Goal: Information Seeking & Learning: Learn about a topic

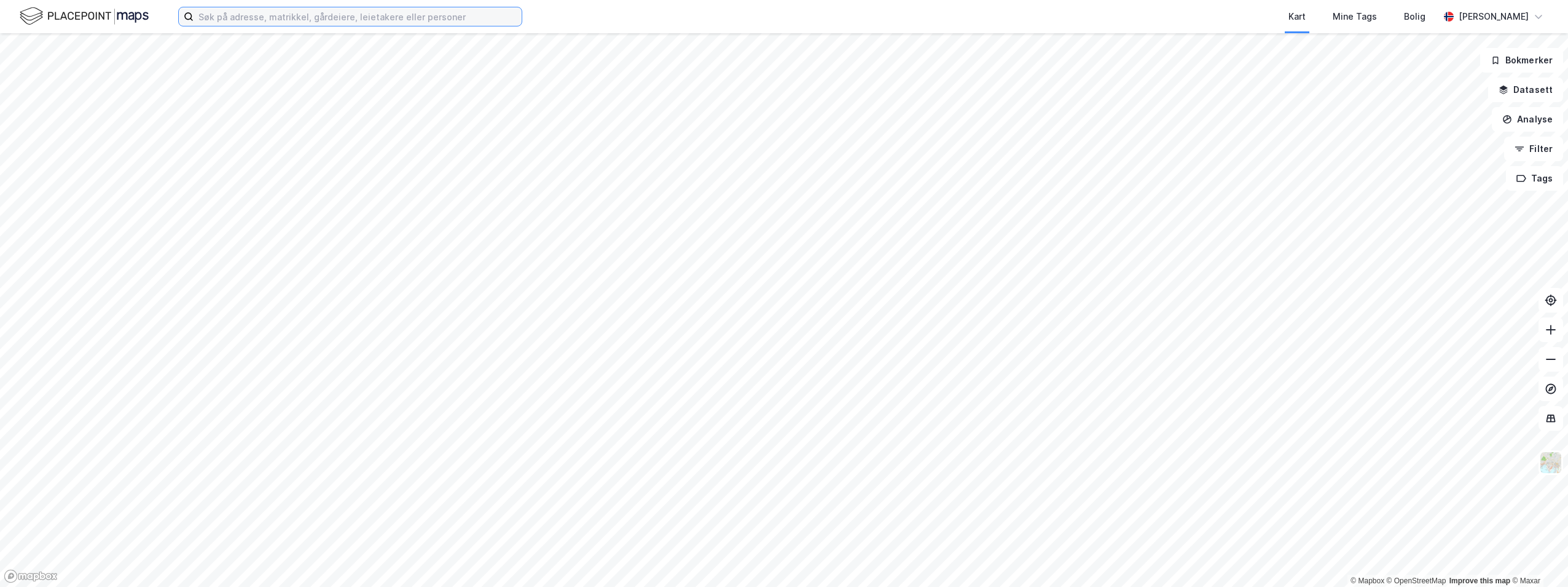
click at [288, 21] on input at bounding box center [358, 16] width 328 height 18
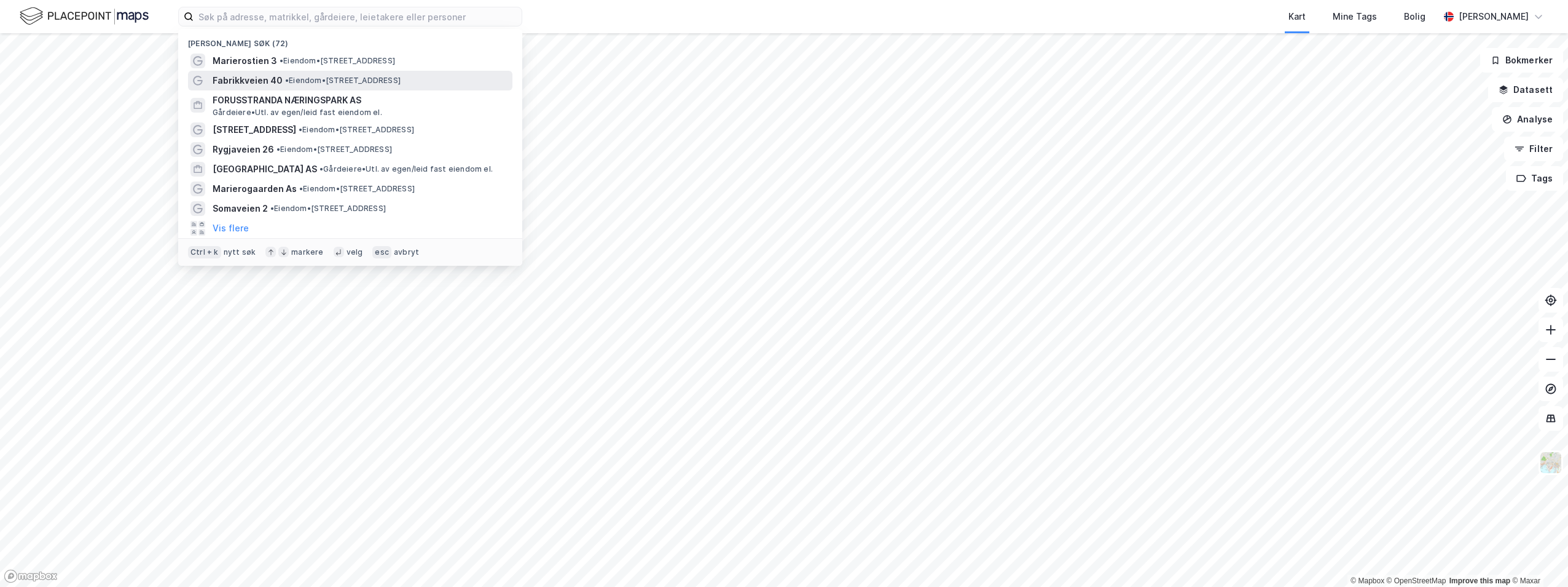
click at [267, 78] on span "Fabrikkveien 40" at bounding box center [247, 80] width 70 height 15
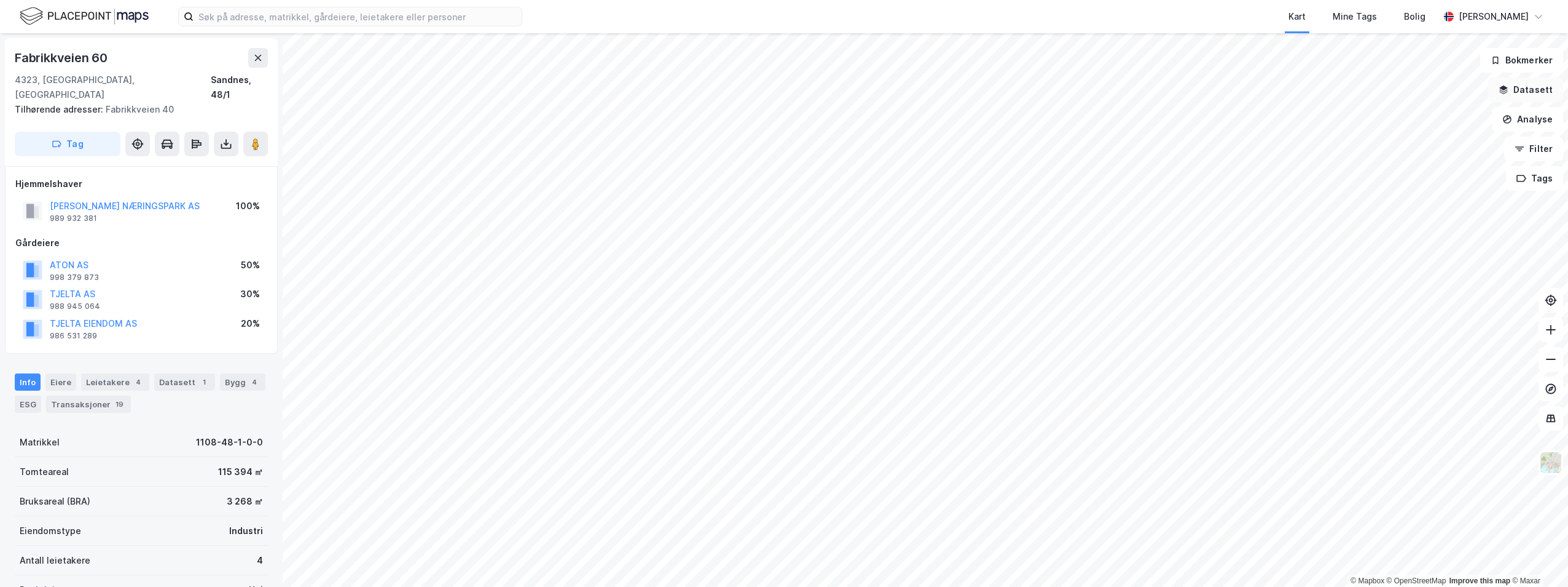
click at [1534, 102] on button "Datasett" at bounding box center [1525, 89] width 75 height 25
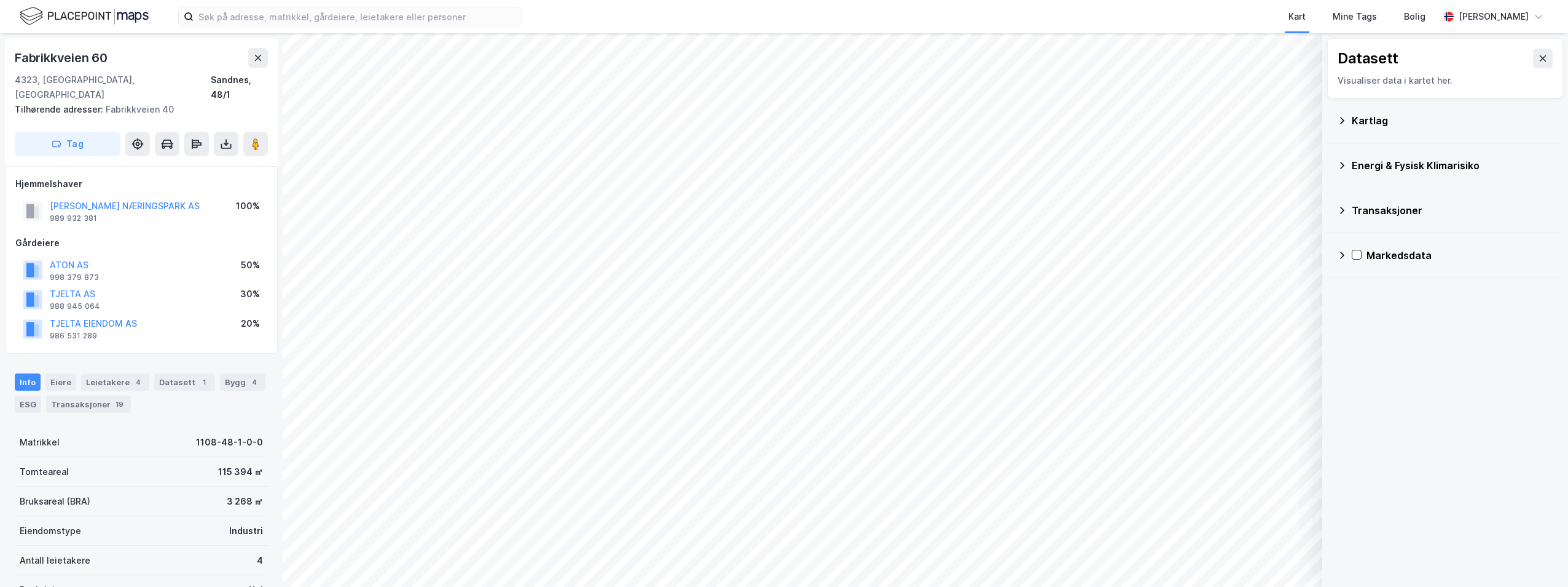
click at [1369, 120] on div "Kartlag" at bounding box center [1453, 120] width 202 height 15
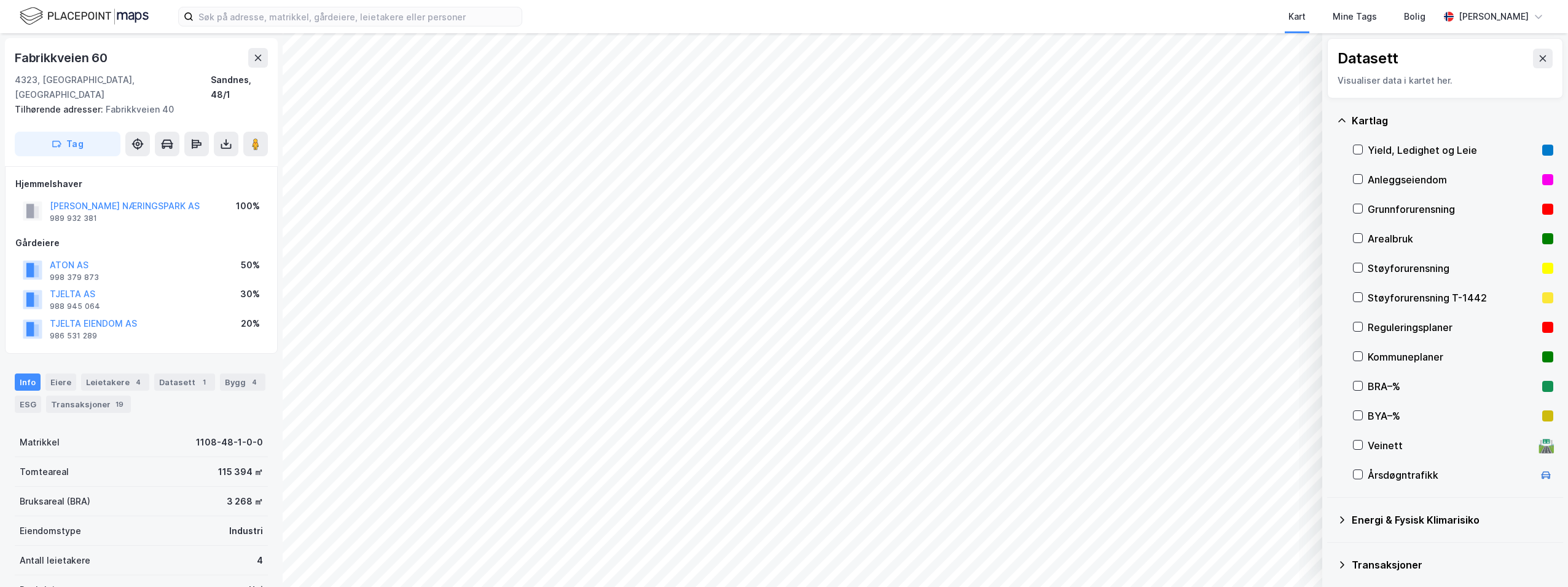
click at [1406, 322] on div "Reguleringsplaner" at bounding box center [1452, 327] width 169 height 15
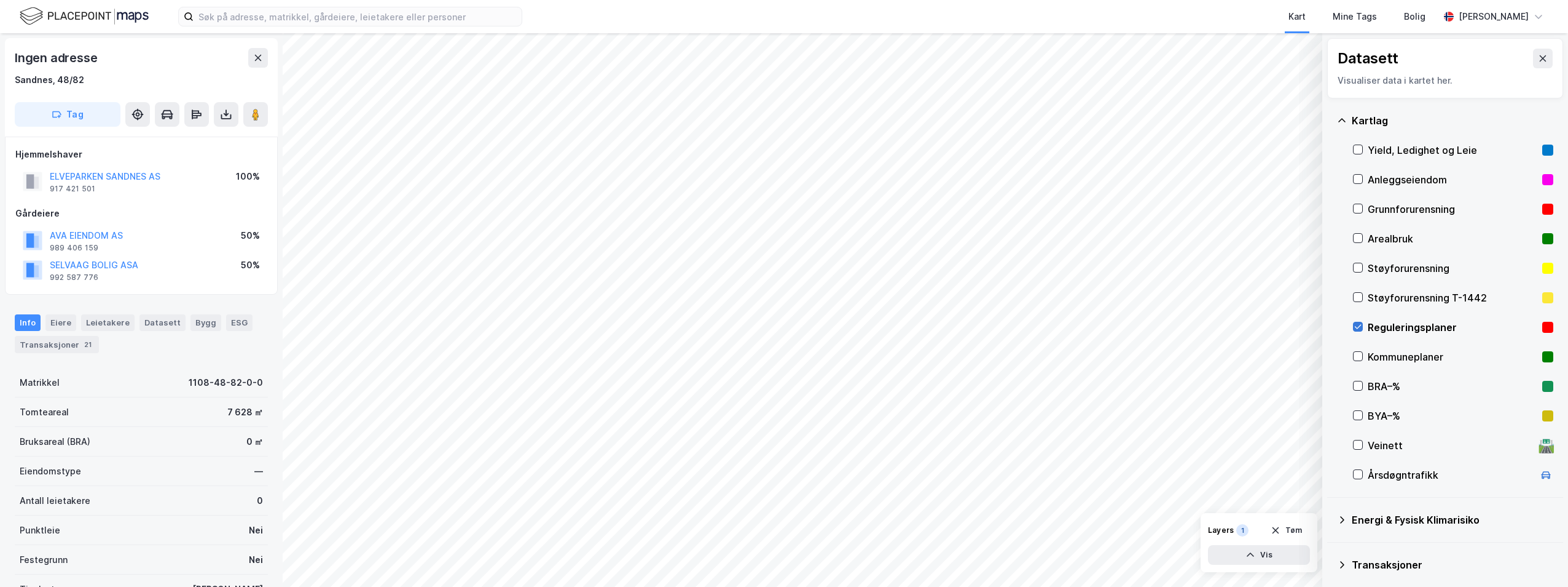
click at [1358, 324] on icon at bounding box center [1357, 326] width 9 height 9
click at [1388, 322] on div "Reguleringsplaner" at bounding box center [1452, 327] width 169 height 15
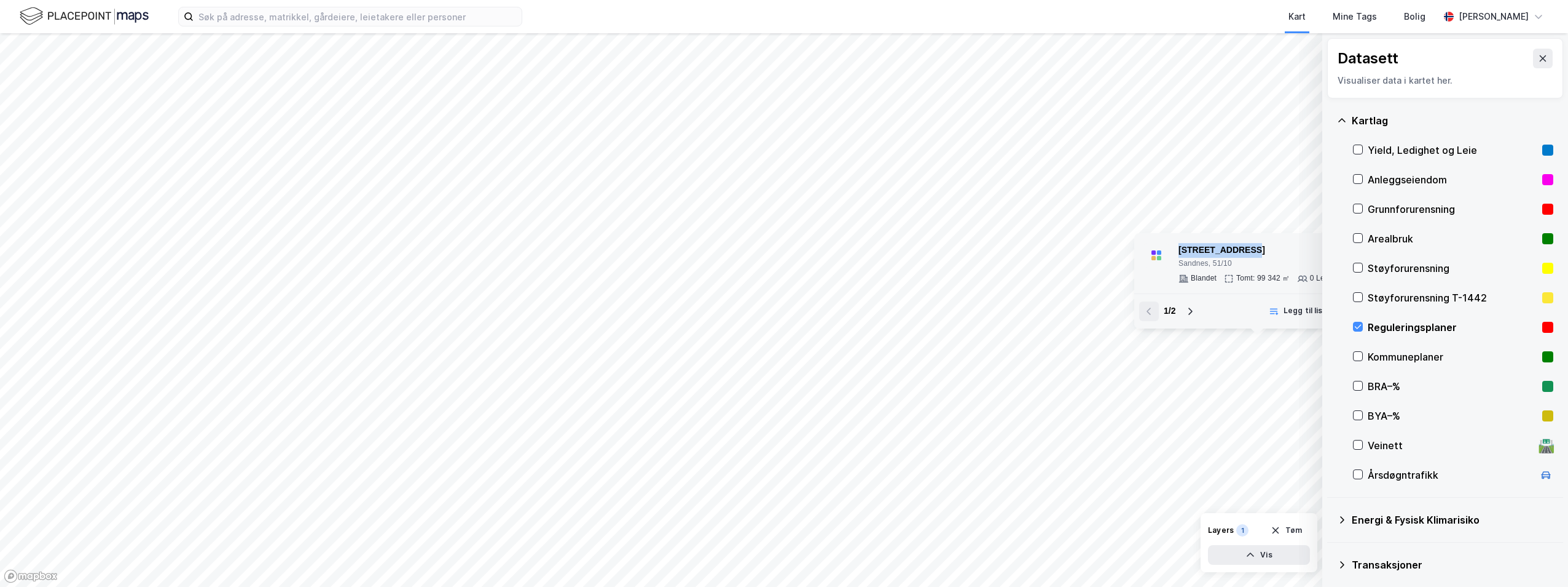
click at [1033, 243] on div "© Mapbox © OpenStreetMap Improve this map © Maxar [STREET_ADDRESS] Tomt: 99 342…" at bounding box center [784, 310] width 1568 height 554
click at [1189, 310] on icon at bounding box center [1190, 311] width 10 height 10
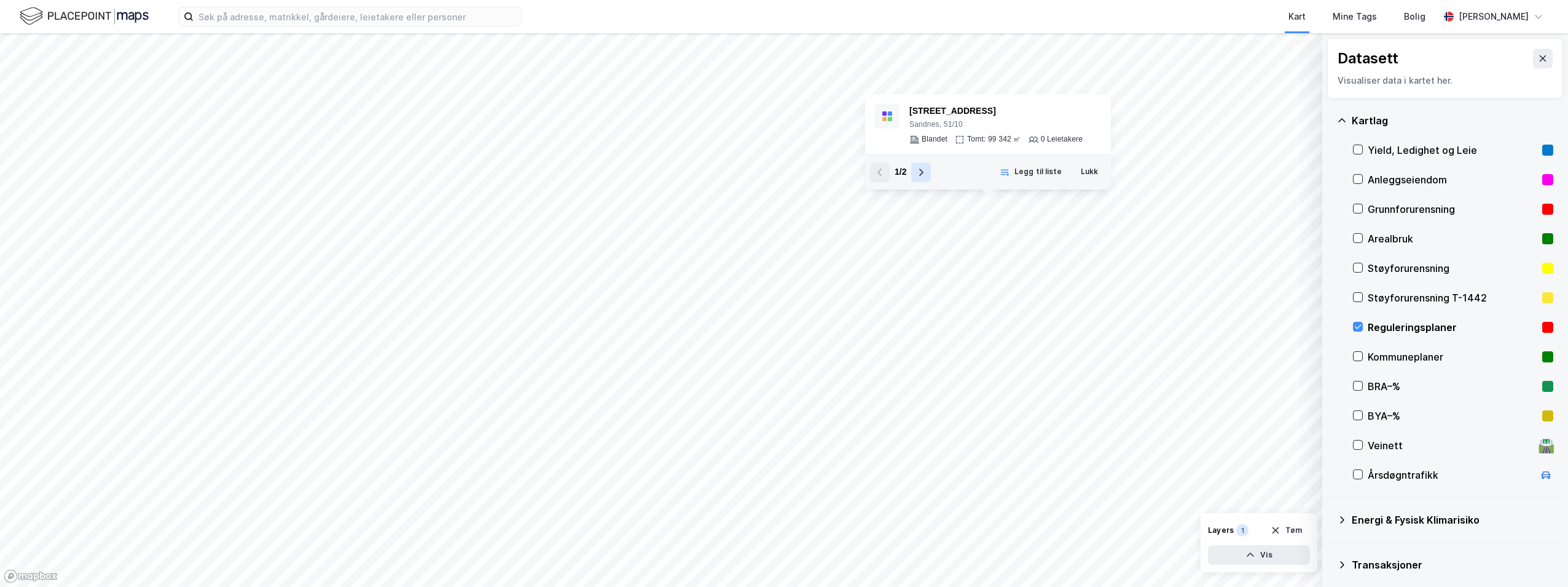
click at [923, 171] on icon at bounding box center [921, 172] width 10 height 10
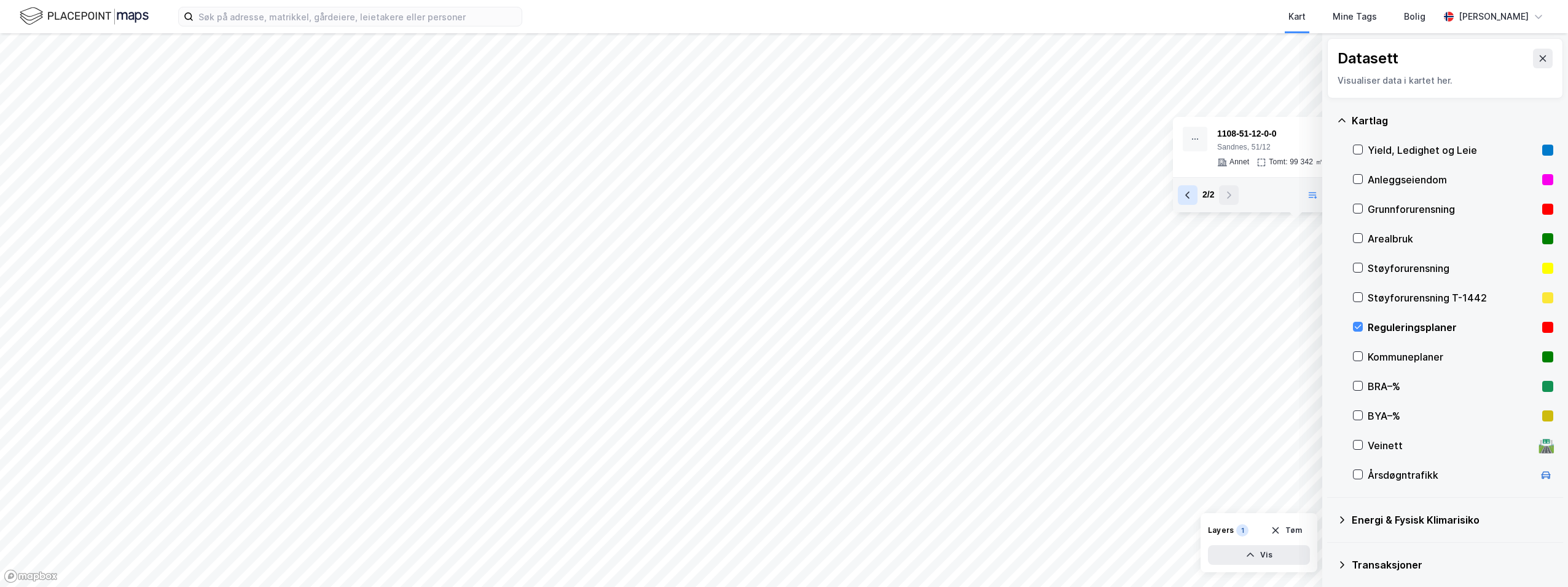
click at [1190, 199] on icon at bounding box center [1187, 195] width 10 height 10
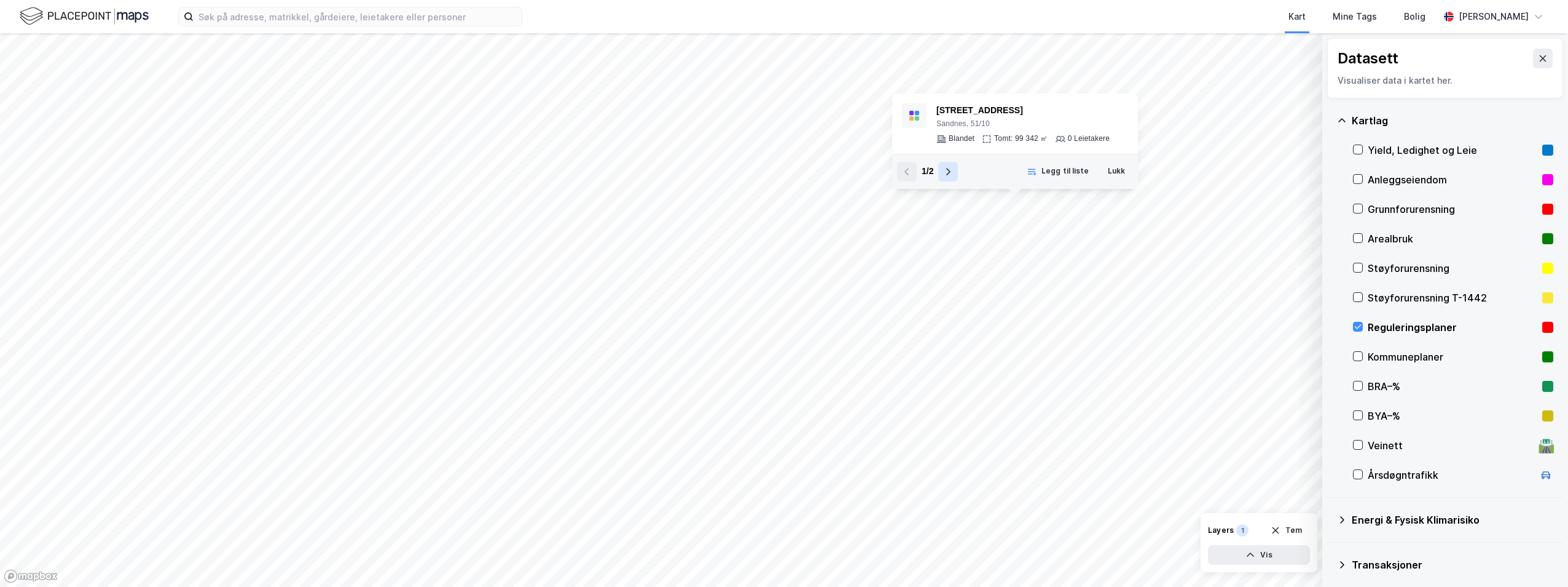
click at [953, 177] on button at bounding box center [947, 171] width 20 height 20
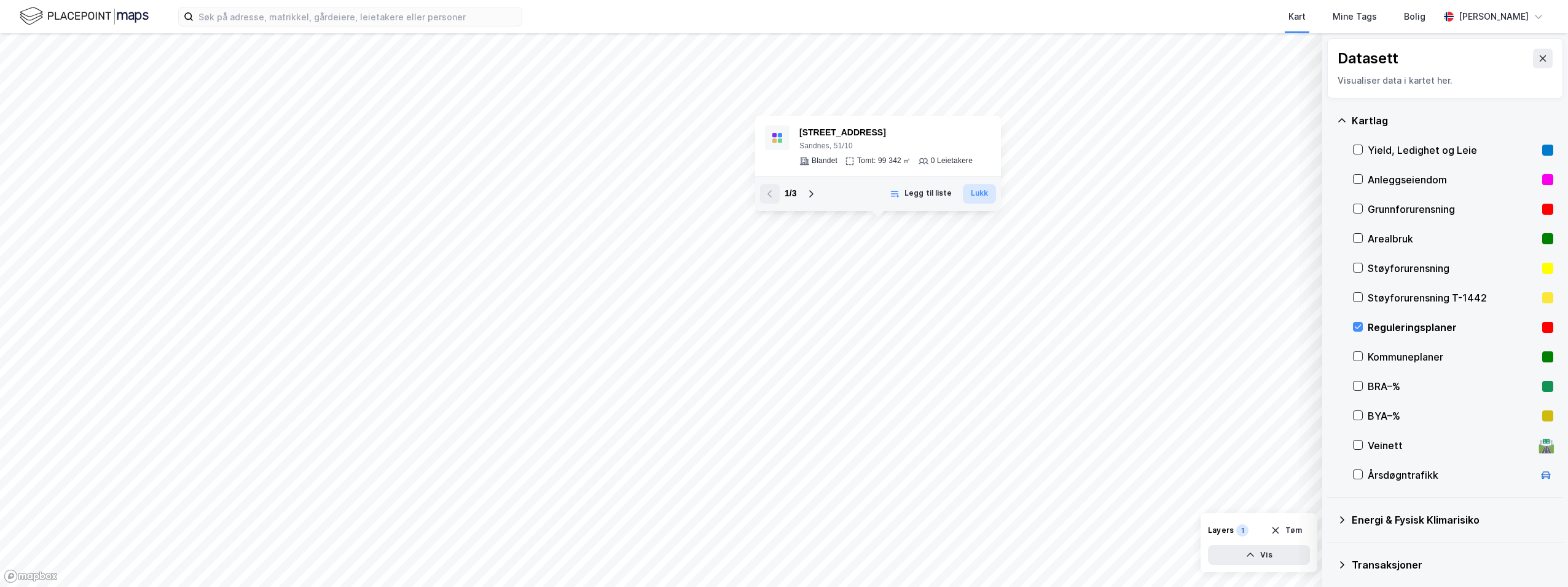
click at [979, 190] on button "Lukk" at bounding box center [979, 193] width 33 height 20
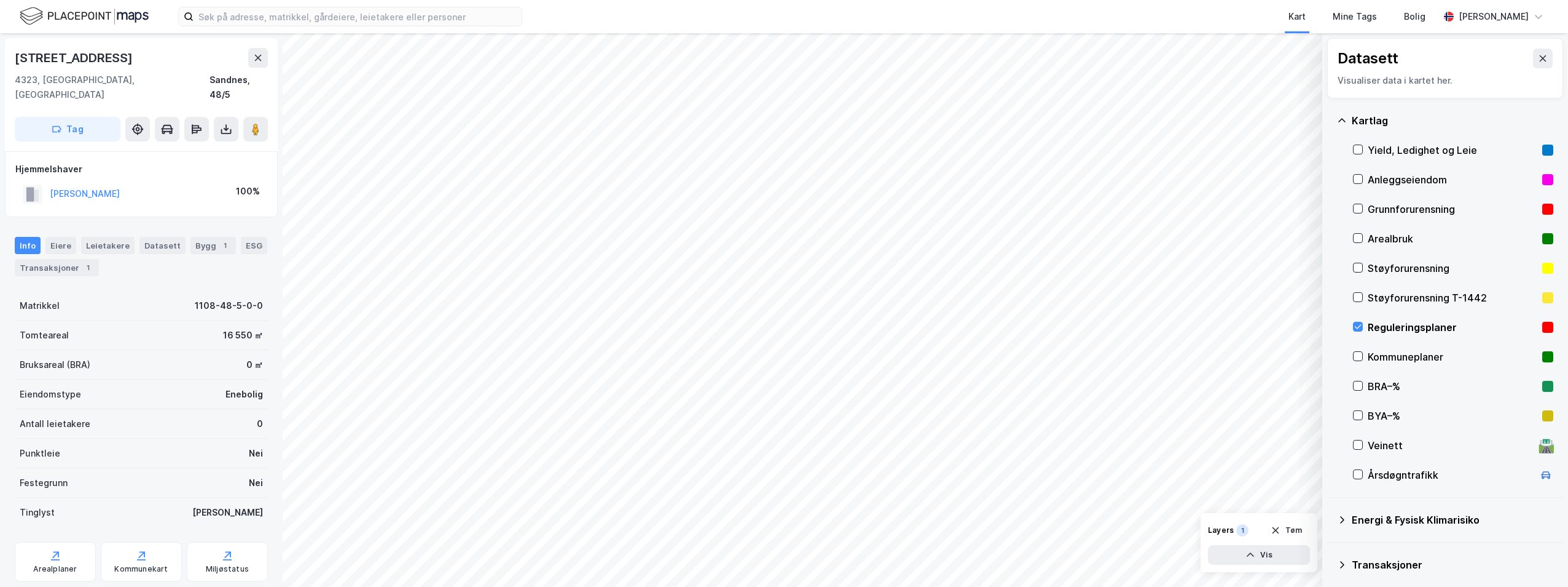
click at [1412, 330] on div "Reguleringsplaner" at bounding box center [1452, 327] width 169 height 15
click at [1408, 330] on div "Reguleringsplaner" at bounding box center [1452, 327] width 169 height 15
click at [1399, 327] on div "Reguleringsplaner" at bounding box center [1452, 327] width 169 height 15
click at [1392, 328] on div "Reguleringsplaner" at bounding box center [1452, 327] width 169 height 15
click at [1433, 324] on div "Reguleringsplaner" at bounding box center [1452, 327] width 169 height 15
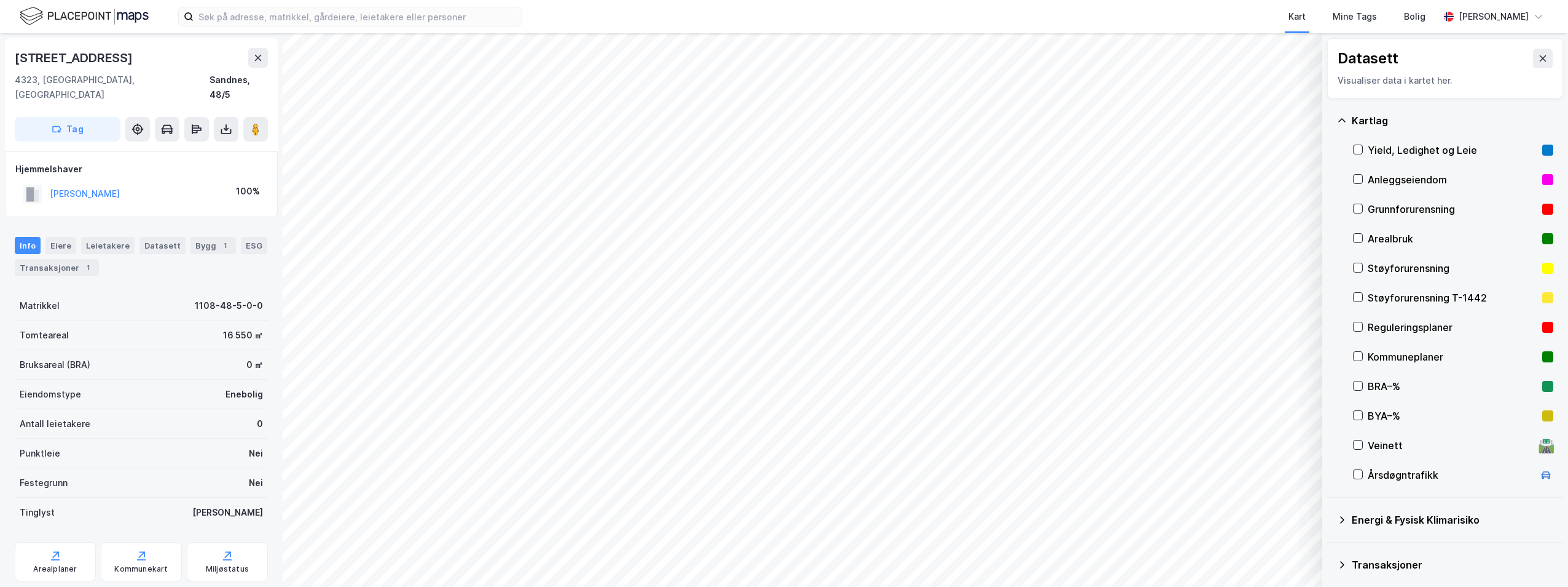
click at [1399, 329] on div "Reguleringsplaner" at bounding box center [1452, 327] width 169 height 15
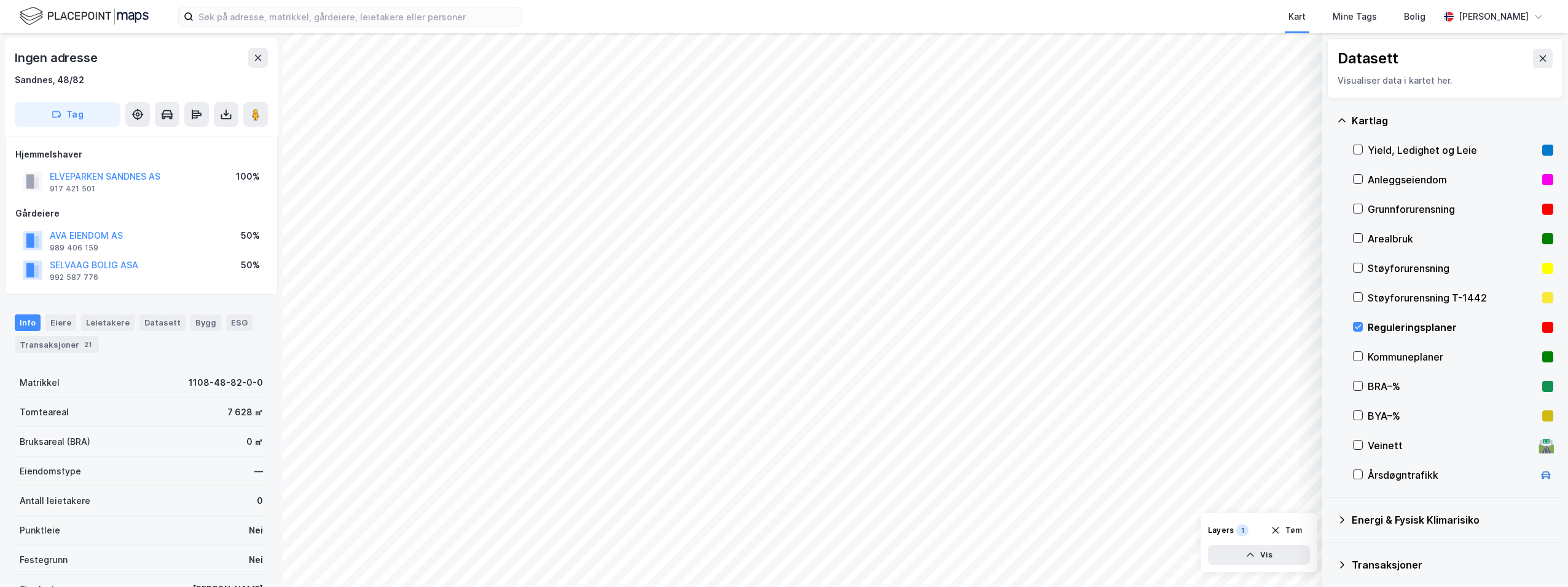
click at [1404, 328] on div "Reguleringsplaner" at bounding box center [1452, 327] width 169 height 15
click at [191, 113] on icon at bounding box center [196, 114] width 12 height 12
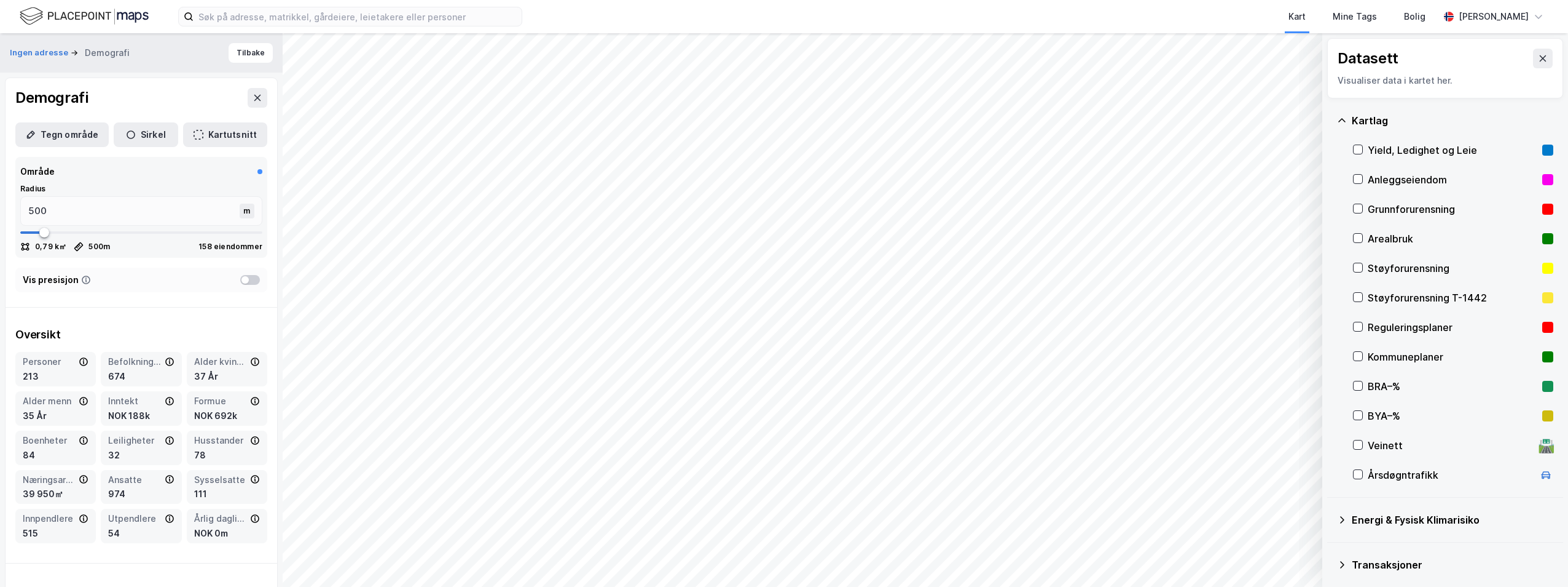
click at [1429, 324] on div "Reguleringsplaner" at bounding box center [1452, 327] width 169 height 15
drag, startPoint x: 75, startPoint y: 139, endPoint x: 86, endPoint y: 146, distance: 13.0
click at [75, 139] on button "Tegn område" at bounding box center [62, 134] width 94 height 25
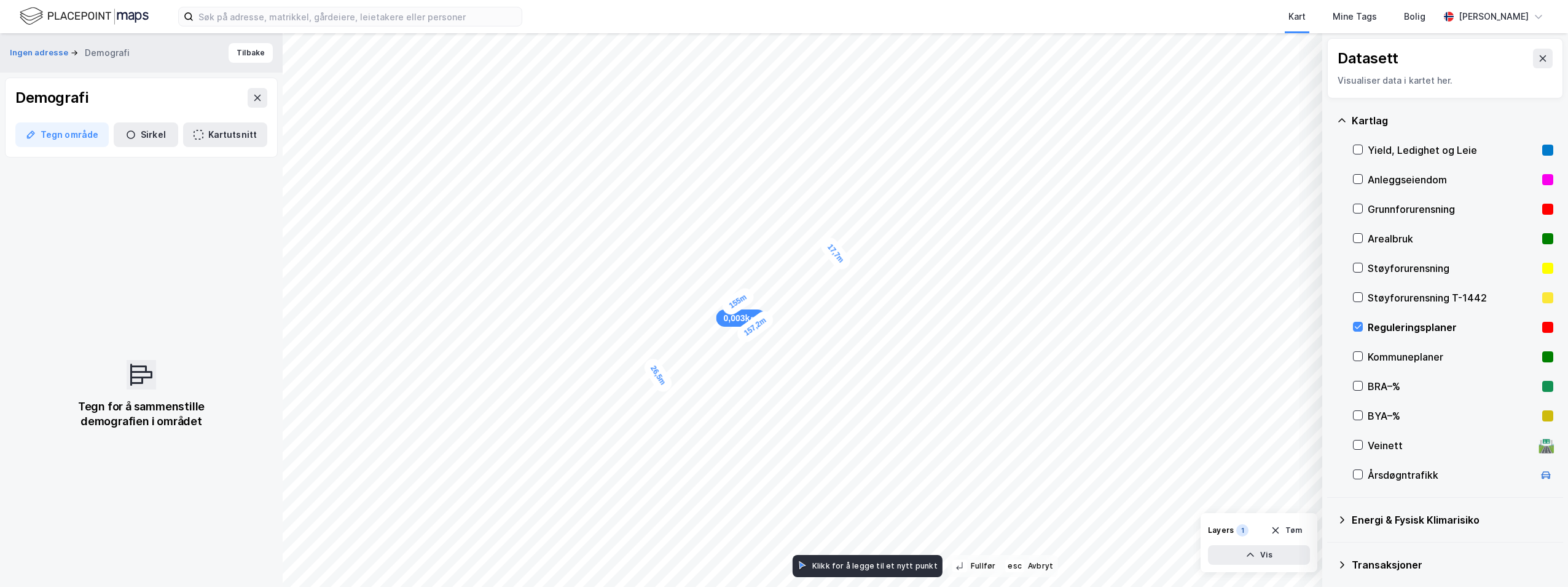
click at [828, 243] on div "17,7m" at bounding box center [835, 254] width 36 height 39
click at [817, 243] on div "8,5m" at bounding box center [823, 243] width 33 height 19
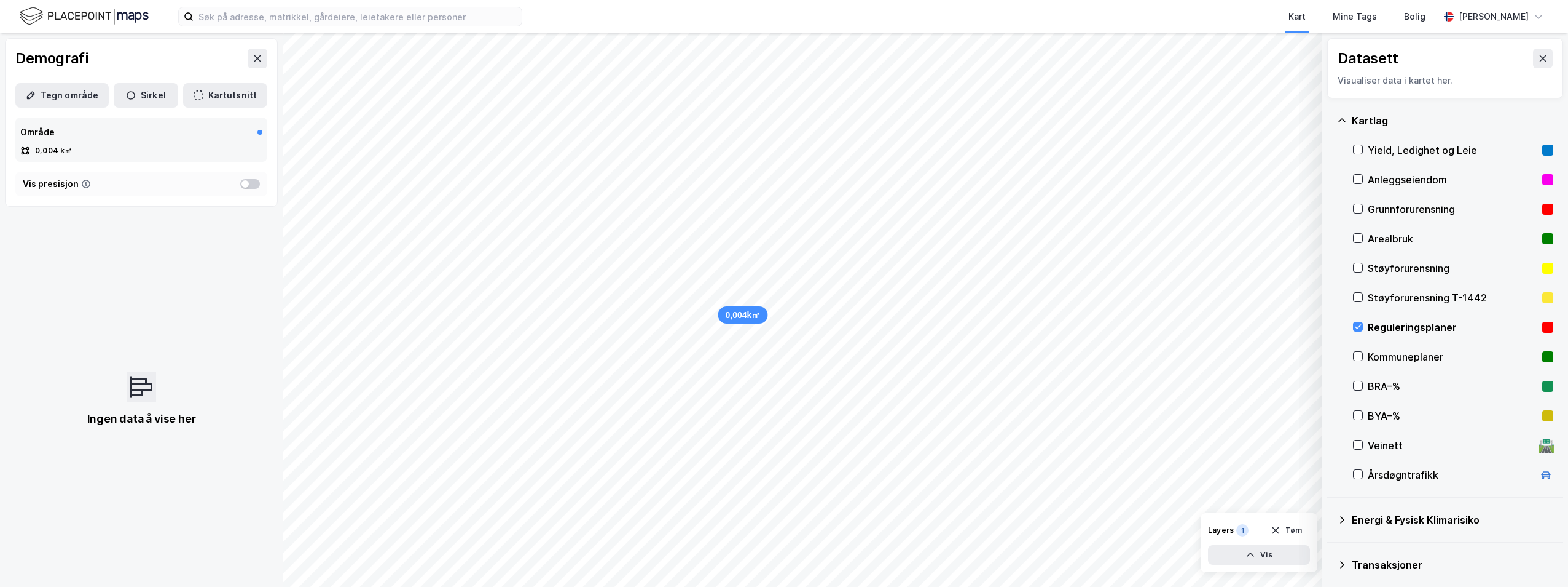
click at [242, 182] on div at bounding box center [250, 184] width 20 height 10
click at [240, 183] on div at bounding box center [250, 184] width 20 height 10
click at [749, 312] on div "0,004k㎡" at bounding box center [743, 315] width 50 height 17
click at [218, 94] on button "Kartutsnitt" at bounding box center [225, 95] width 84 height 25
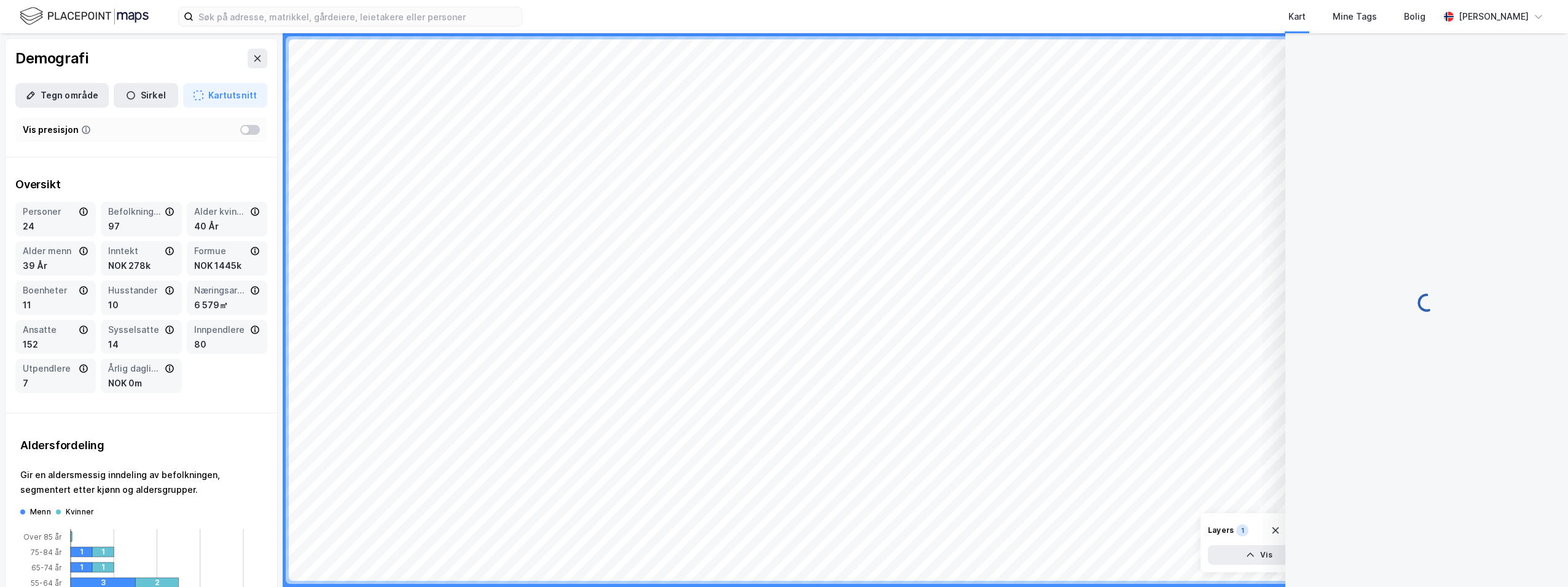
scroll to position [111, 0]
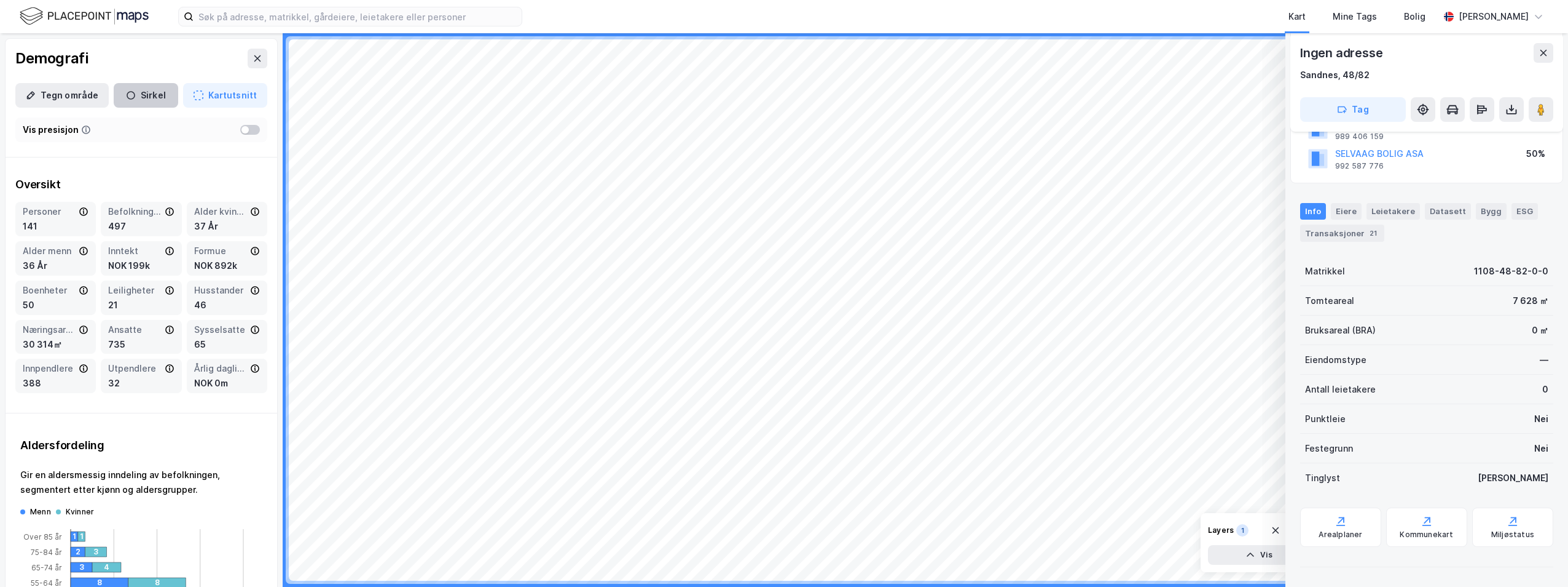
click at [148, 91] on button "Sirkel" at bounding box center [145, 95] width 64 height 25
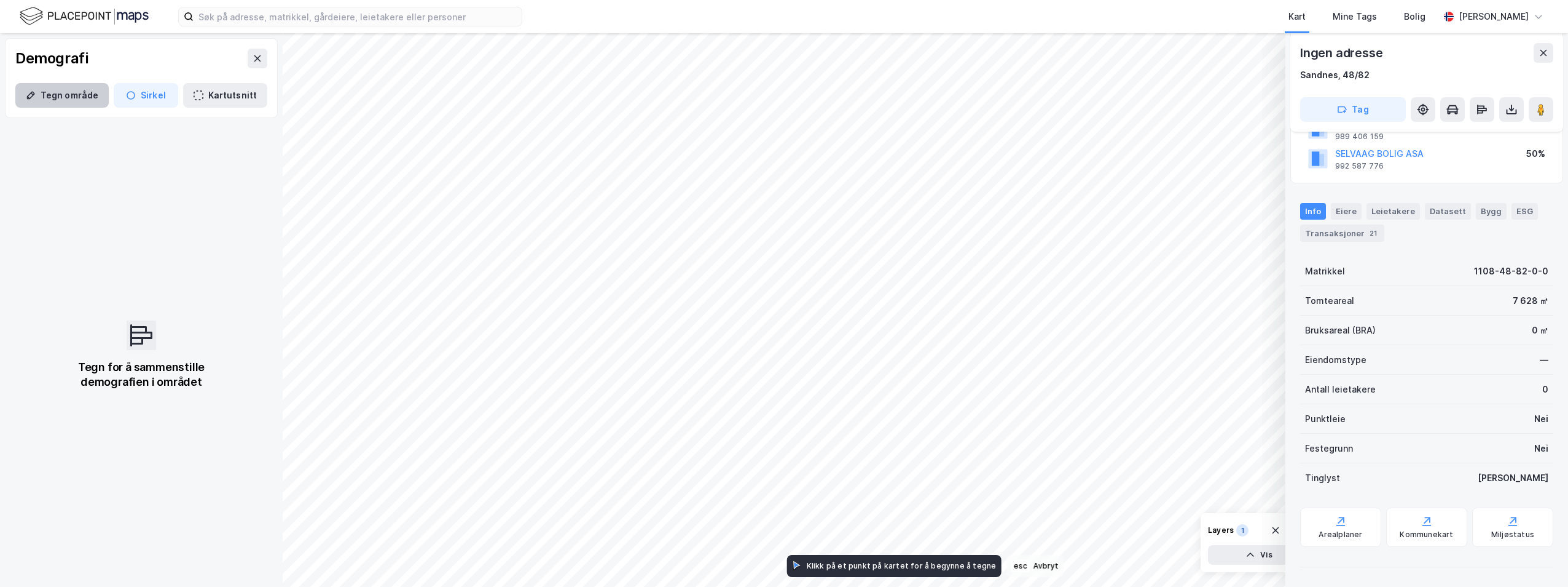
click at [58, 99] on button "Tegn område" at bounding box center [62, 95] width 94 height 25
click at [836, 503] on div "13,3m" at bounding box center [829, 508] width 38 height 37
click at [834, 489] on div "22,6m" at bounding box center [829, 500] width 31 height 39
click at [854, 495] on div "30,2m" at bounding box center [837, 503] width 39 height 34
click at [962, 458] on div "18,7m" at bounding box center [964, 447] width 28 height 39
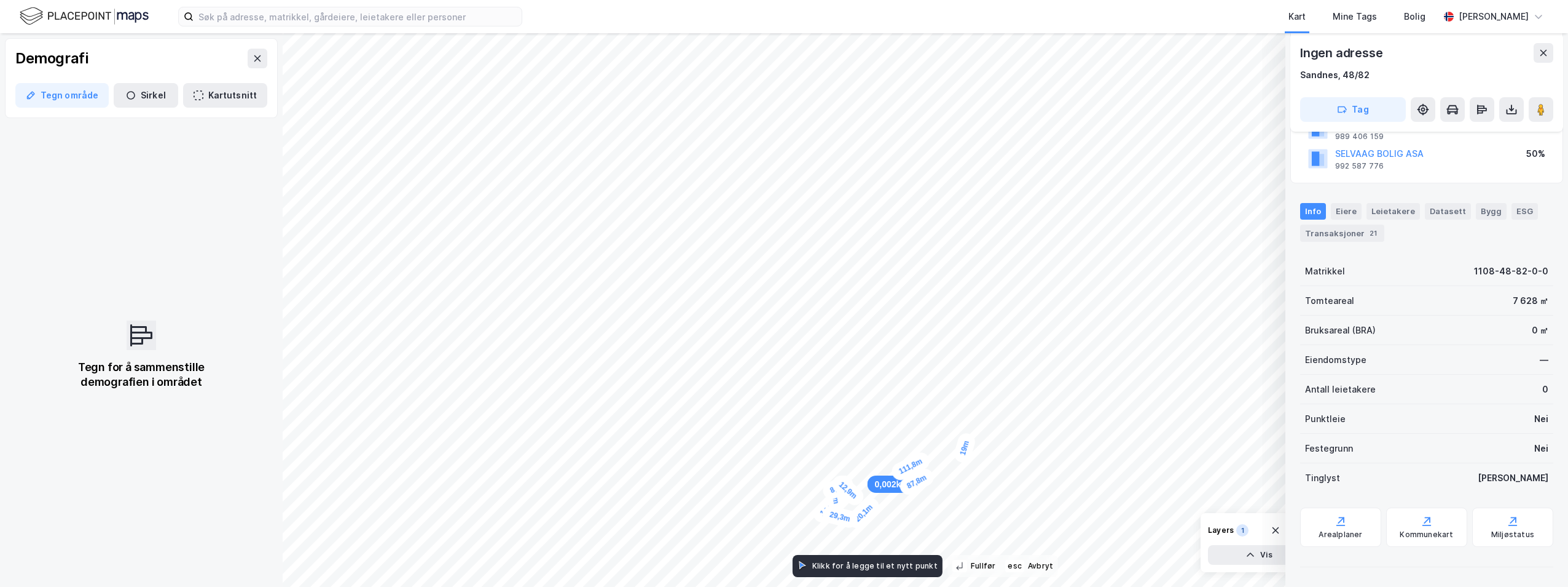
click at [855, 522] on div "29,3m" at bounding box center [839, 516] width 39 height 25
click at [836, 523] on div "14,8m" at bounding box center [830, 519] width 38 height 37
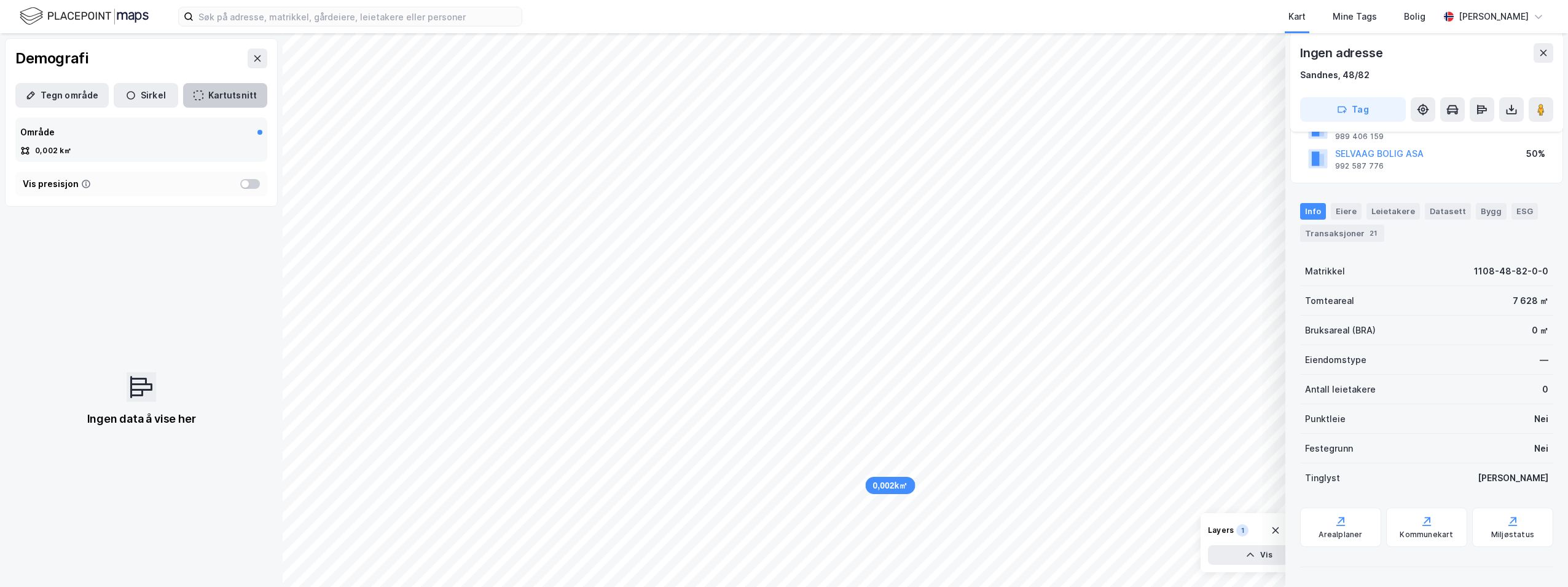
click at [226, 87] on button "Kartutsnitt" at bounding box center [225, 95] width 84 height 25
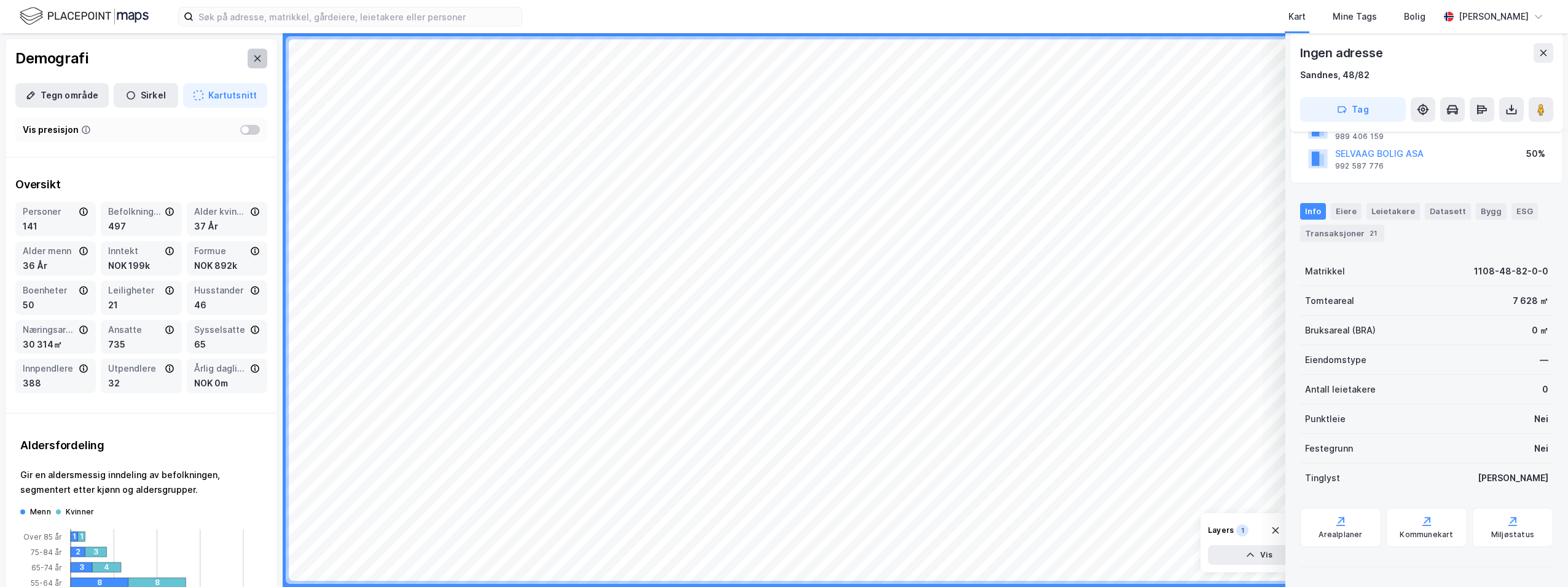
click at [250, 52] on button at bounding box center [257, 58] width 20 height 20
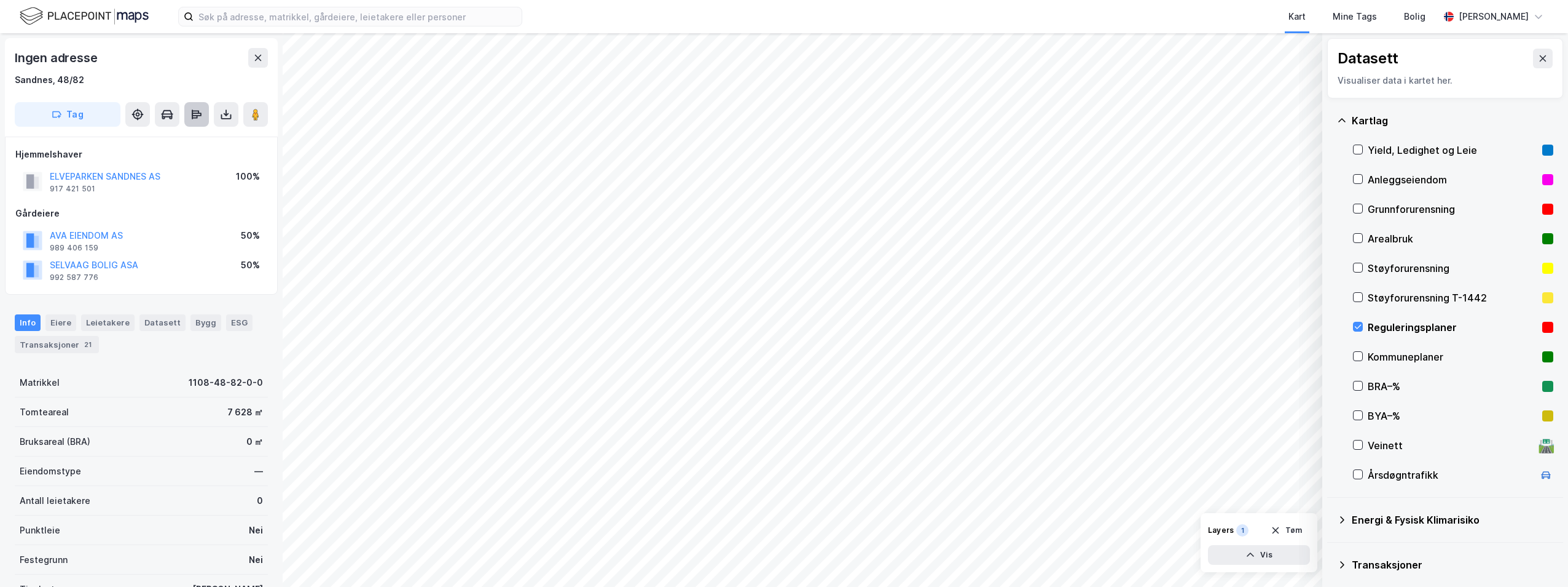
click at [205, 112] on button at bounding box center [196, 114] width 25 height 25
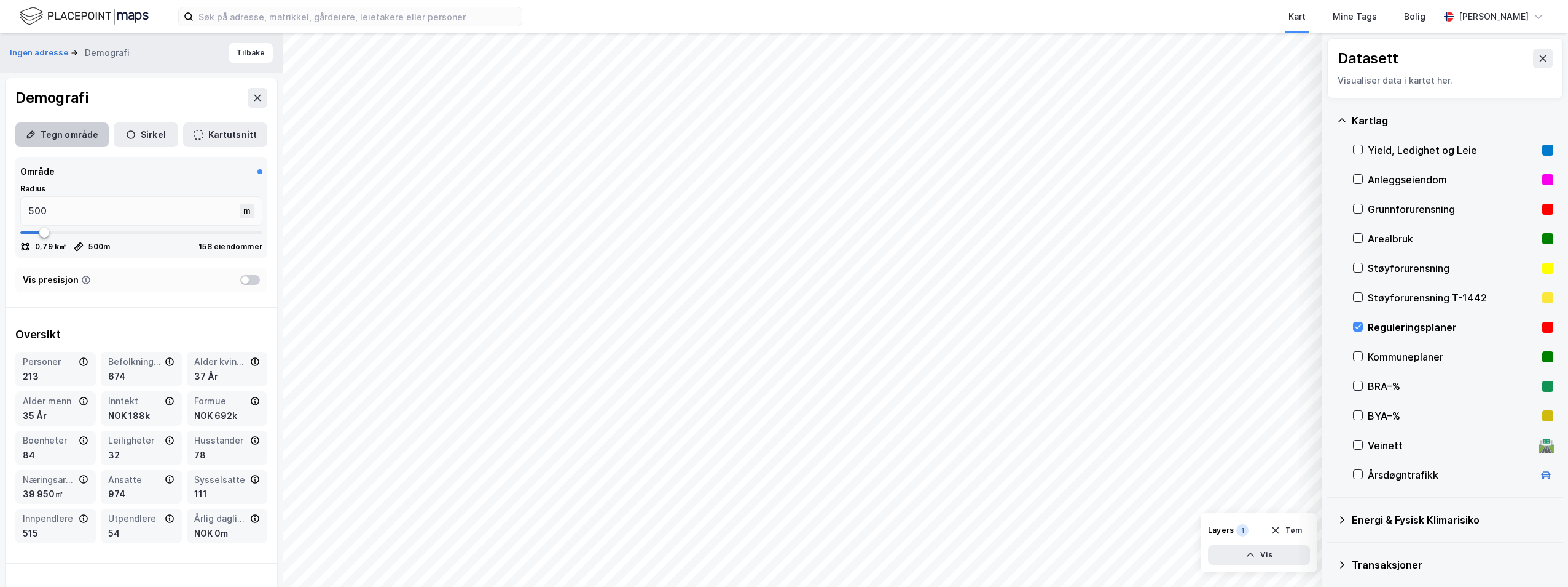
click at [83, 135] on button "Tegn område" at bounding box center [62, 134] width 94 height 25
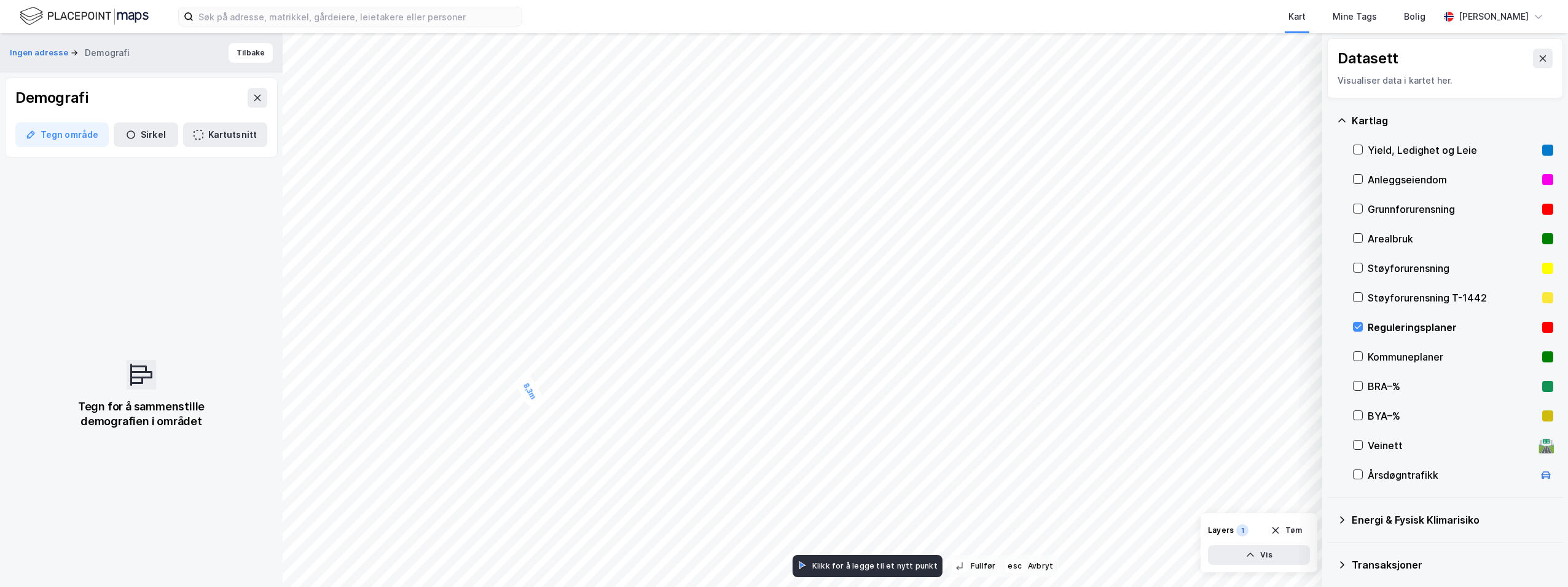
click at [525, 383] on div "8,3m" at bounding box center [529, 391] width 31 height 36
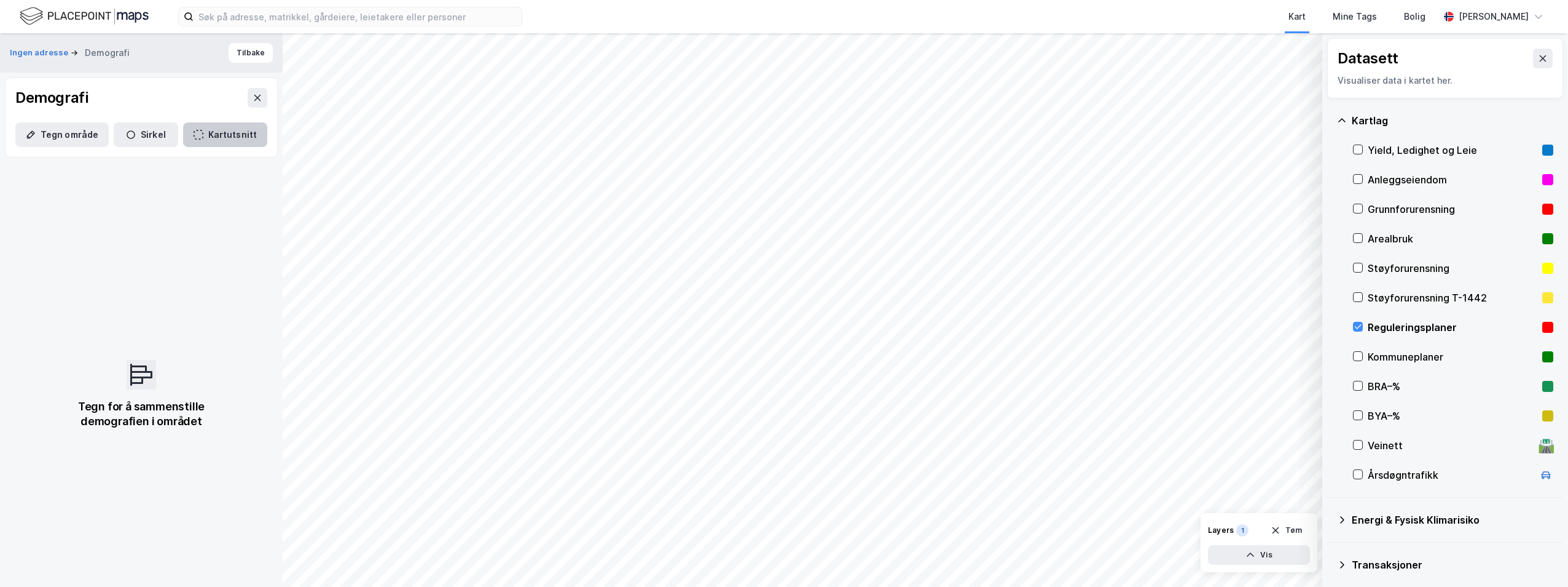
click at [208, 131] on button "Kartutsnitt" at bounding box center [225, 134] width 84 height 25
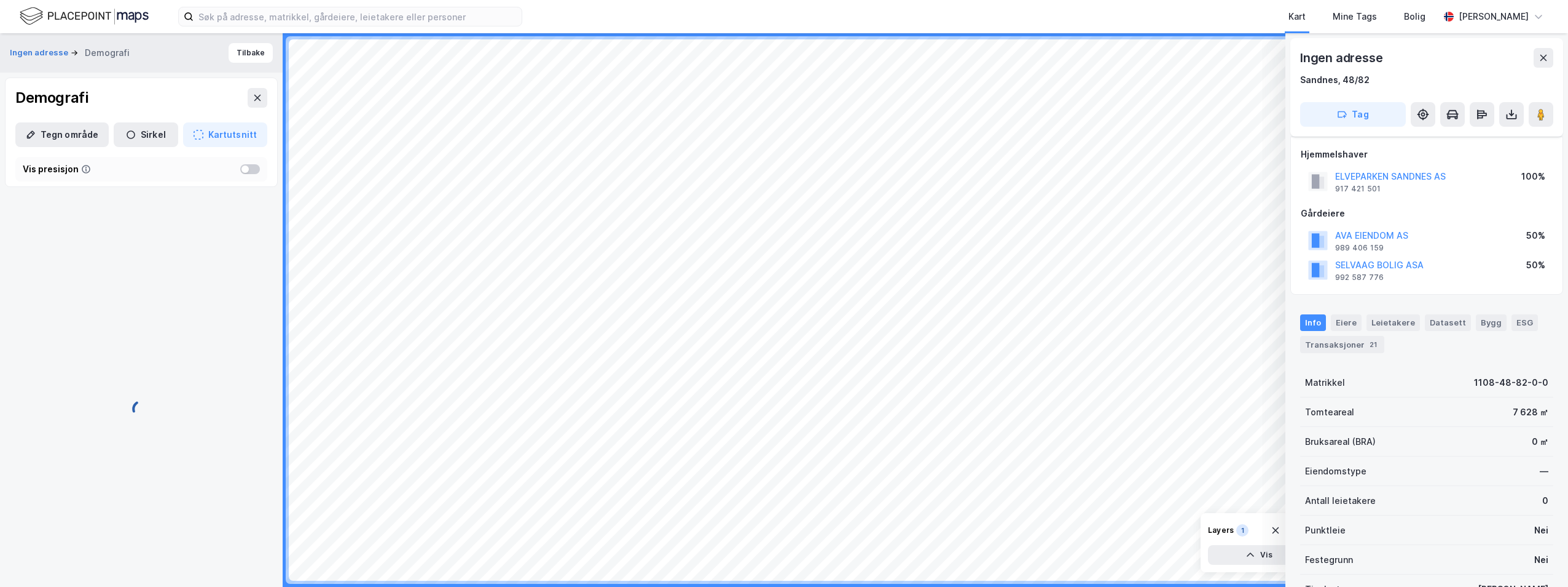
scroll to position [111, 0]
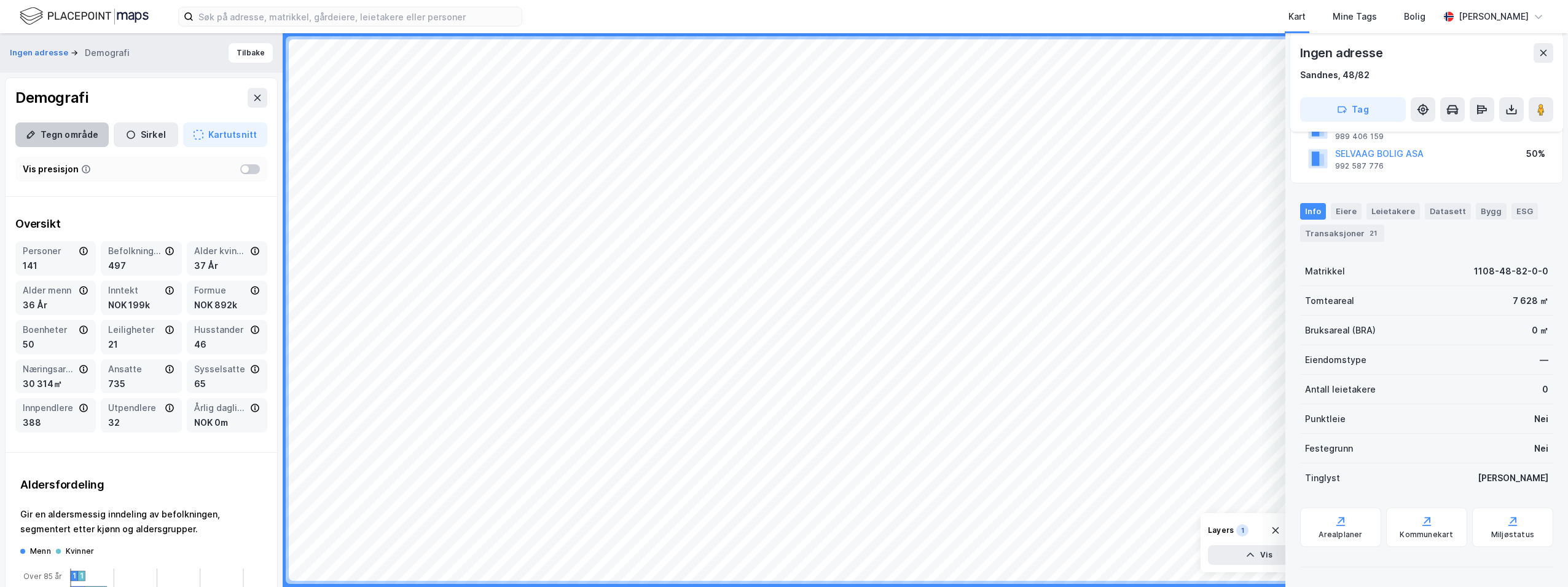
click at [34, 134] on icon "button" at bounding box center [31, 134] width 8 height 8
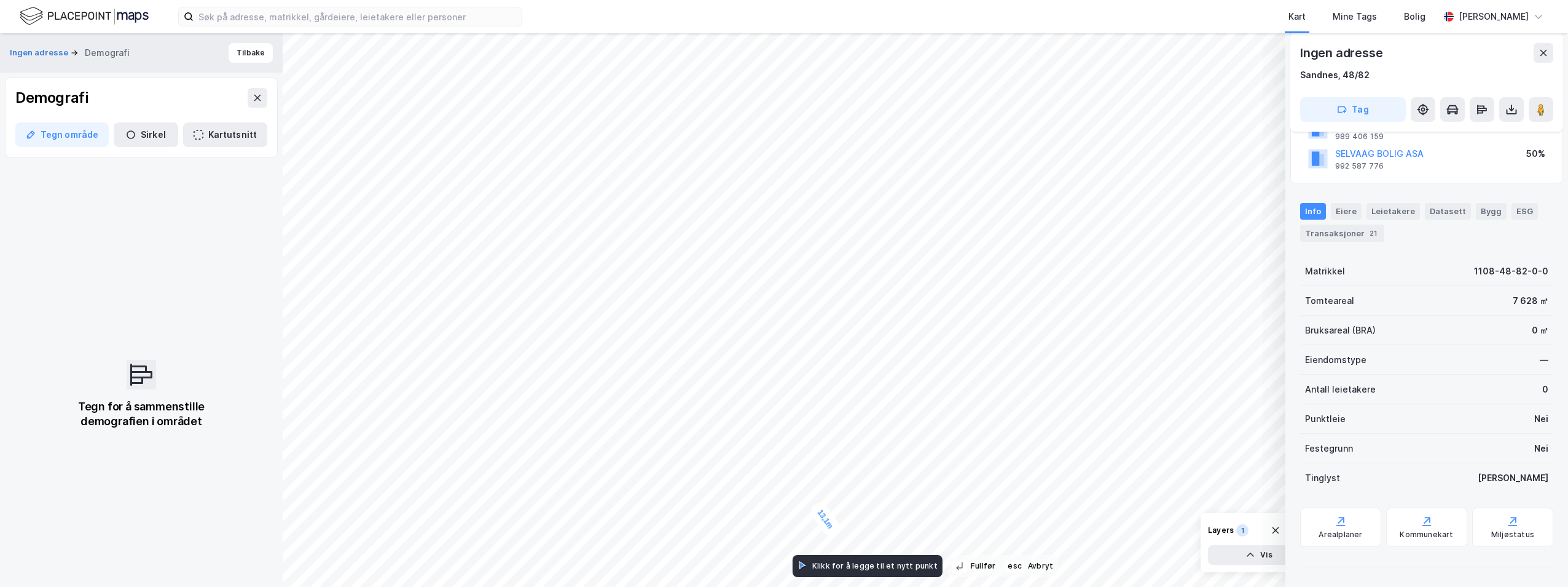
click at [822, 513] on div "13,1m" at bounding box center [825, 519] width 34 height 39
